Goal: Obtain resource: Obtain resource

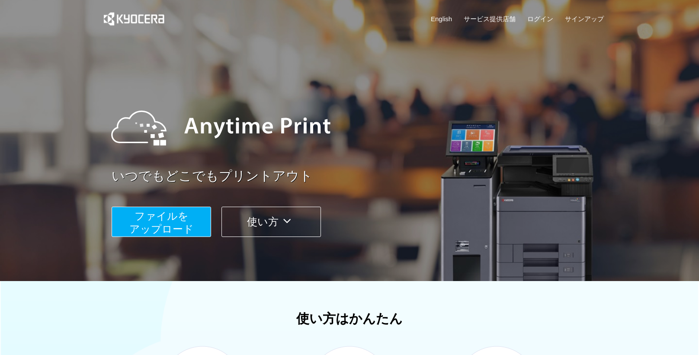
click at [185, 212] on span "ファイルを ​​アップロード" at bounding box center [161, 222] width 64 height 25
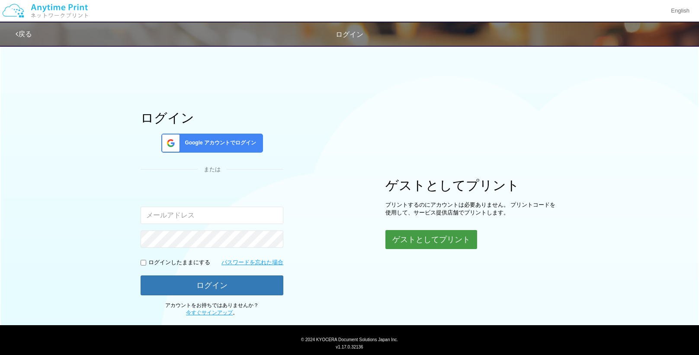
click at [422, 241] on button "ゲストとしてプリント" at bounding box center [431, 239] width 92 height 19
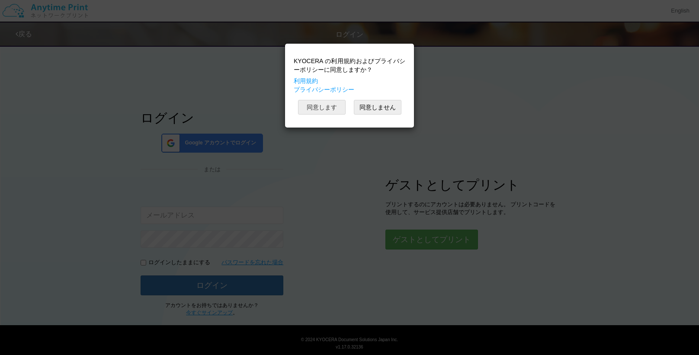
click at [313, 105] on button "同意します" at bounding box center [322, 107] width 48 height 15
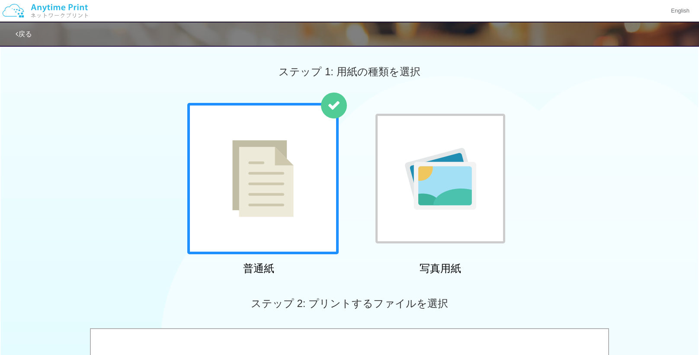
click at [257, 199] on img at bounding box center [262, 178] width 61 height 77
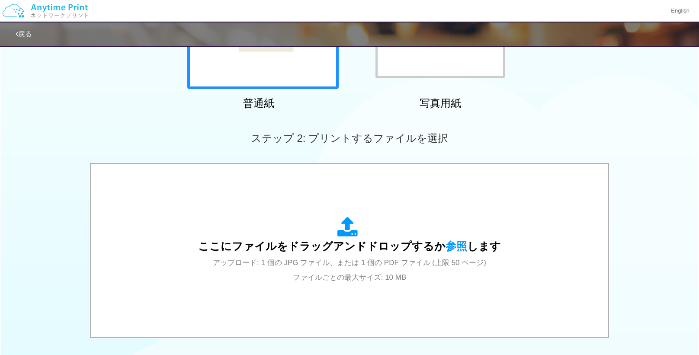
scroll to position [167, 0]
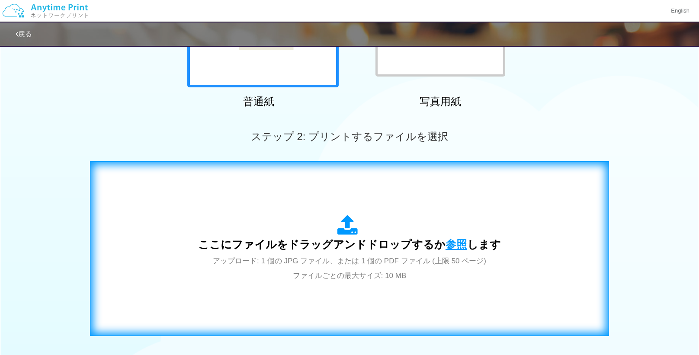
click at [458, 245] on span "参照" at bounding box center [456, 244] width 22 height 12
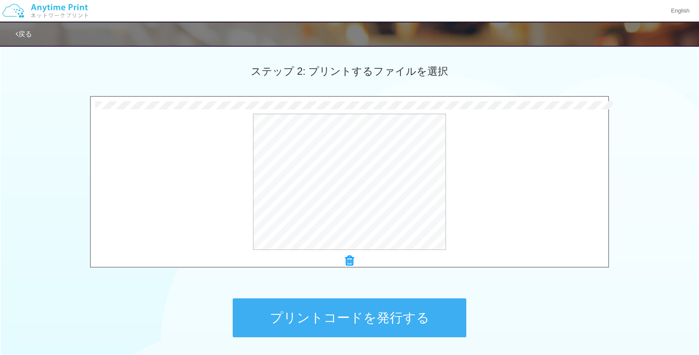
scroll to position [234, 0]
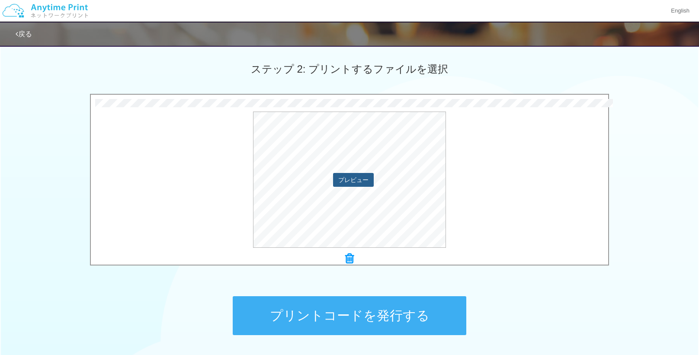
click at [357, 179] on button "プレビュー" at bounding box center [353, 180] width 41 height 14
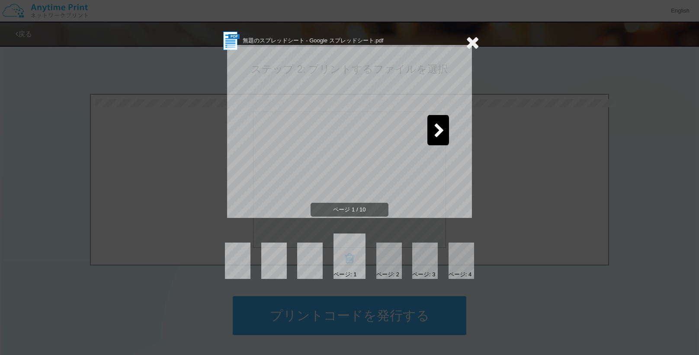
click at [441, 137] on icon at bounding box center [439, 131] width 11 height 15
click at [474, 43] on icon at bounding box center [472, 42] width 13 height 17
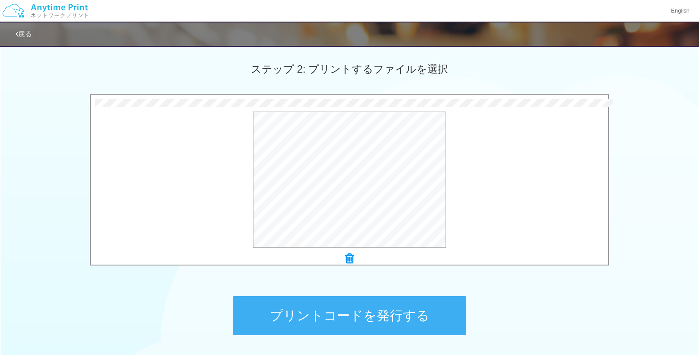
click at [386, 318] on button "プリントコードを発行する" at bounding box center [349, 315] width 233 height 39
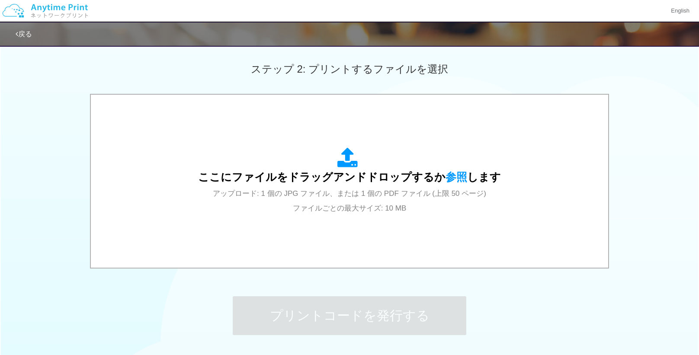
scroll to position [0, 0]
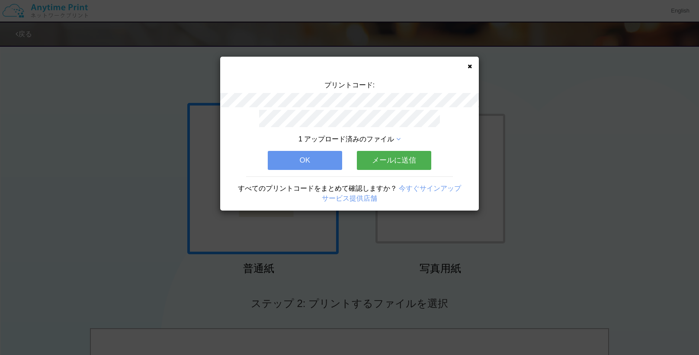
click at [471, 69] on icon at bounding box center [469, 67] width 4 height 6
